Goal: Navigation & Orientation: Find specific page/section

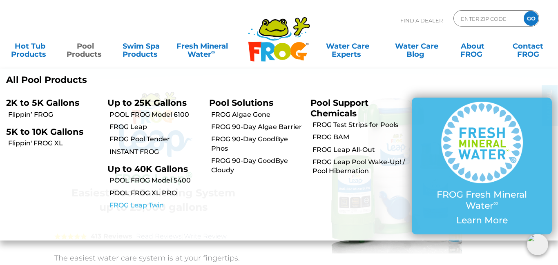
click at [136, 204] on link "FROG Leap Twin" at bounding box center [156, 205] width 93 height 9
click at [127, 204] on link "FROG Leap Twin" at bounding box center [156, 205] width 93 height 9
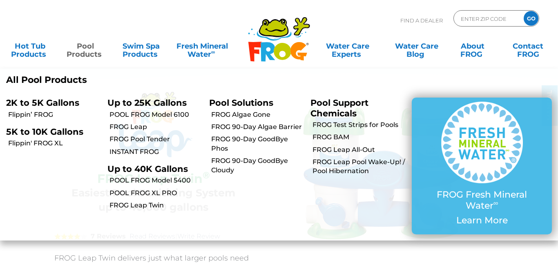
click at [84, 51] on link "Pool Products" at bounding box center [85, 46] width 43 height 16
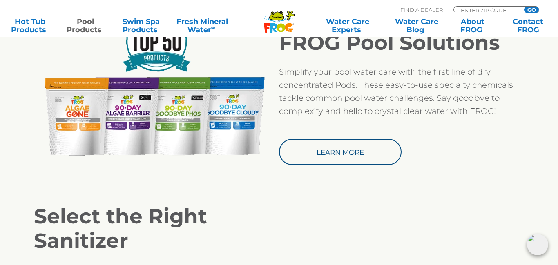
scroll to position [670, 0]
